Goal: Information Seeking & Learning: Learn about a topic

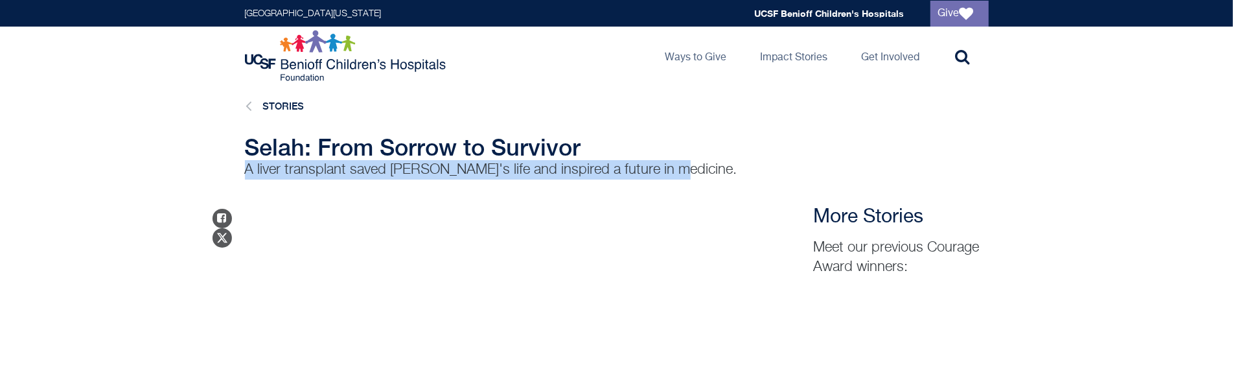
drag, startPoint x: 665, startPoint y: 165, endPoint x: 218, endPoint y: 162, distance: 446.9
click at [218, 162] on div "Selah: From Sorrow to Survivor A liver transplant saved Selah's life and inspir…" at bounding box center [616, 156] width 1233 height 45
copy p "A liver transplant saved Selah's life and inspired a future in medicine."
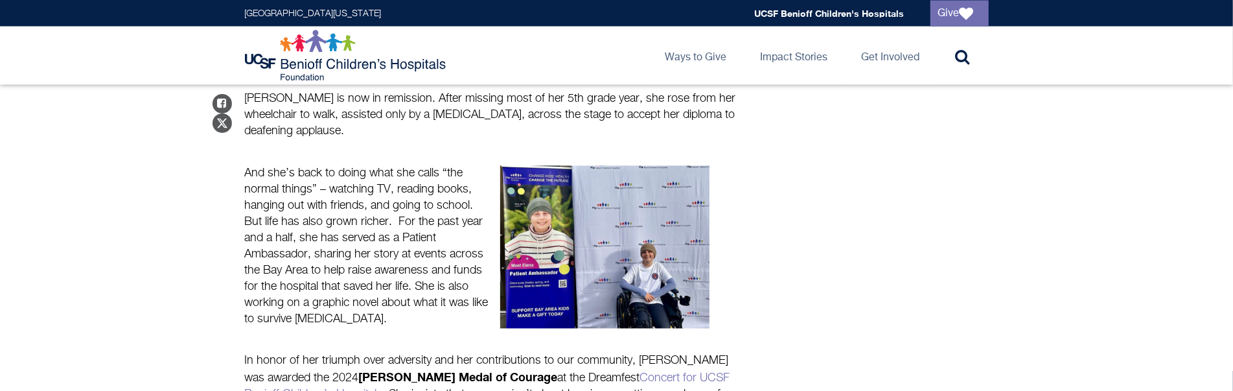
scroll to position [1756, 0]
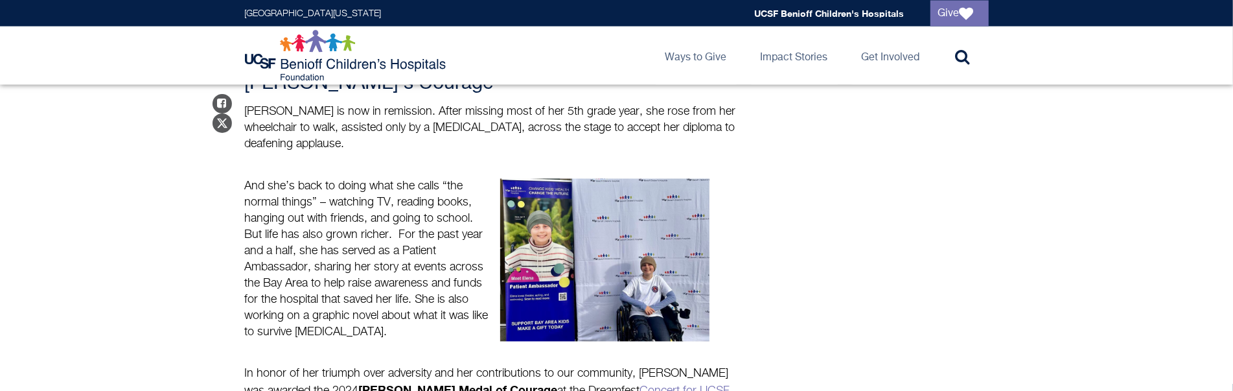
click at [396, 200] on p "And she’s back to doing what she calls “the normal things” – watching TV, readi…" at bounding box center [367, 260] width 244 height 162
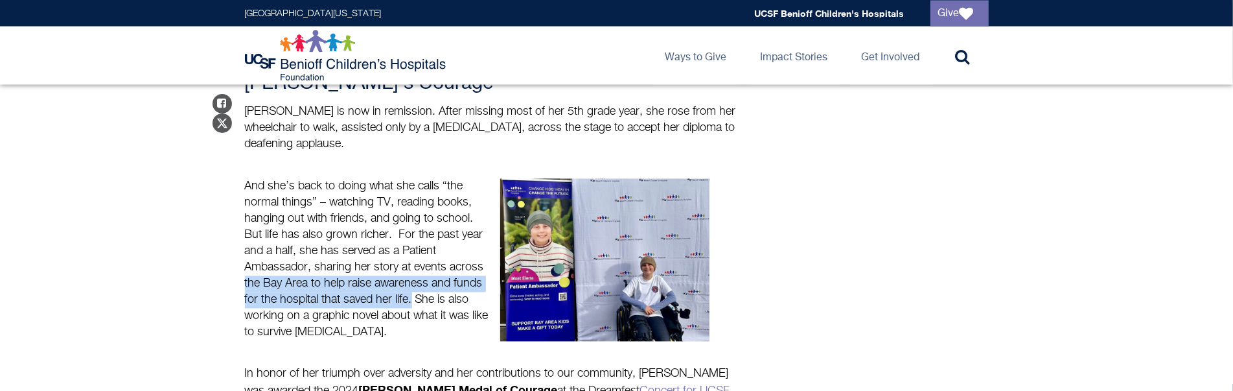
drag, startPoint x: 412, startPoint y: 177, endPoint x: 242, endPoint y: 158, distance: 171.4
click at [242, 179] on div "And she’s back to doing what she calls “the normal things” – watching TV, readi…" at bounding box center [366, 260] width 255 height 162
copy p "the Bay Area to help raise awareness and funds for the hospital that saved her …"
